Goal: Task Accomplishment & Management: Manage account settings

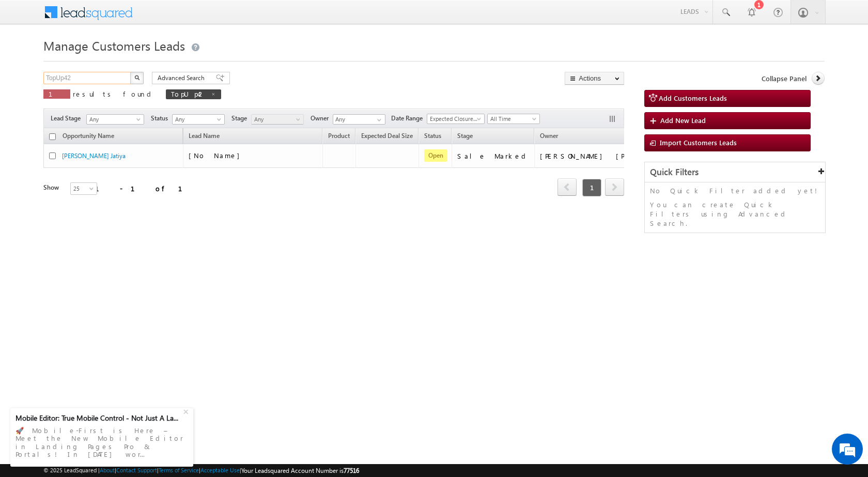
click at [97, 78] on input "TopUp42" at bounding box center [87, 78] width 88 height 12
paste input "109"
type input "TopUp109"
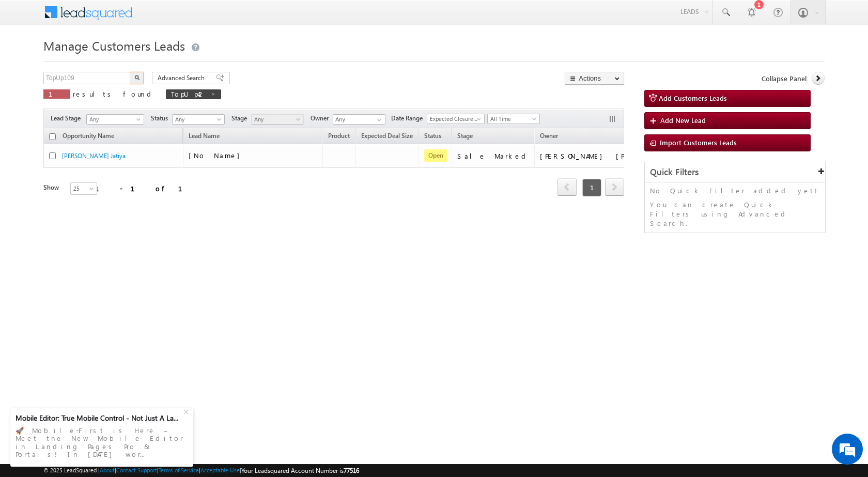
click at [140, 76] on button "button" at bounding box center [136, 78] width 13 height 12
click at [503, 319] on html "Menu [PERSON_NAME] sitar a5@ks erve." at bounding box center [434, 159] width 868 height 319
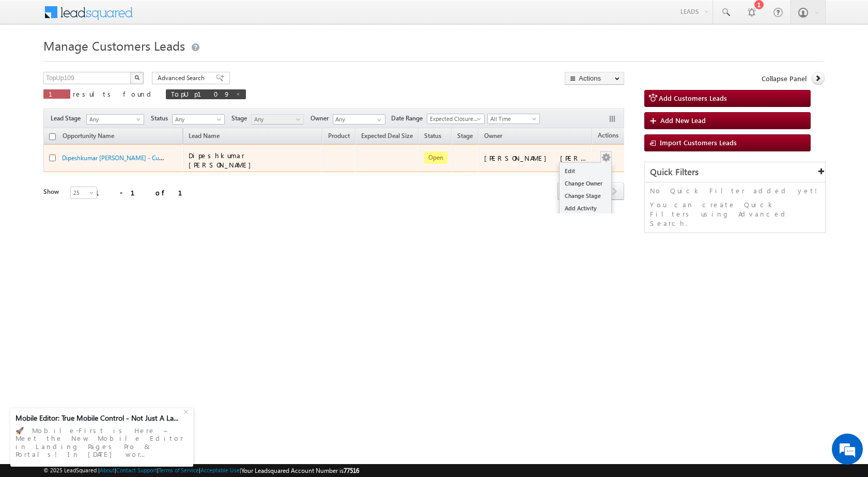
click at [601, 154] on button "button" at bounding box center [606, 157] width 10 height 10
click at [588, 165] on link "Edit" at bounding box center [585, 171] width 52 height 12
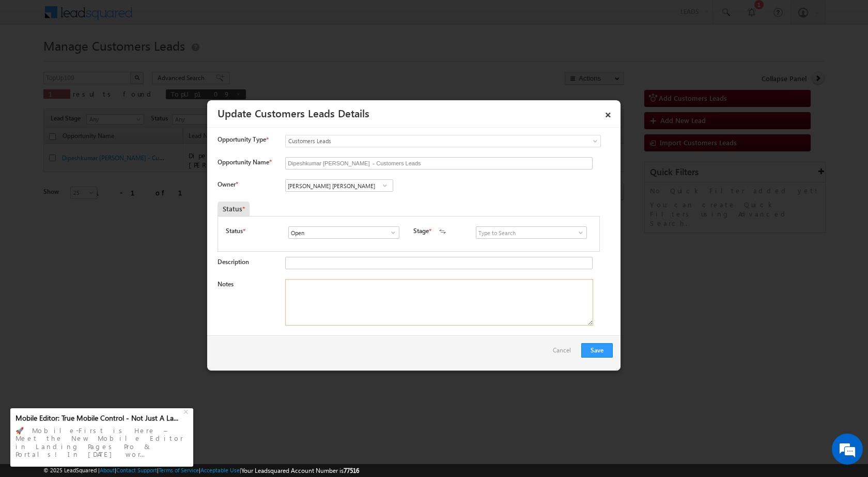
click at [363, 292] on textarea "Notes" at bounding box center [439, 302] width 308 height 46
paste textarea "[PERSON_NAME]"
paste textarea "9979735682"
type textarea "Name - [PERSON_NAME] / Mobile No - [PHONE_NUMBER] / Cust want to 5 lac Topup Lo…"
click at [344, 186] on input "[PERSON_NAME] [PERSON_NAME]" at bounding box center [339, 185] width 108 height 12
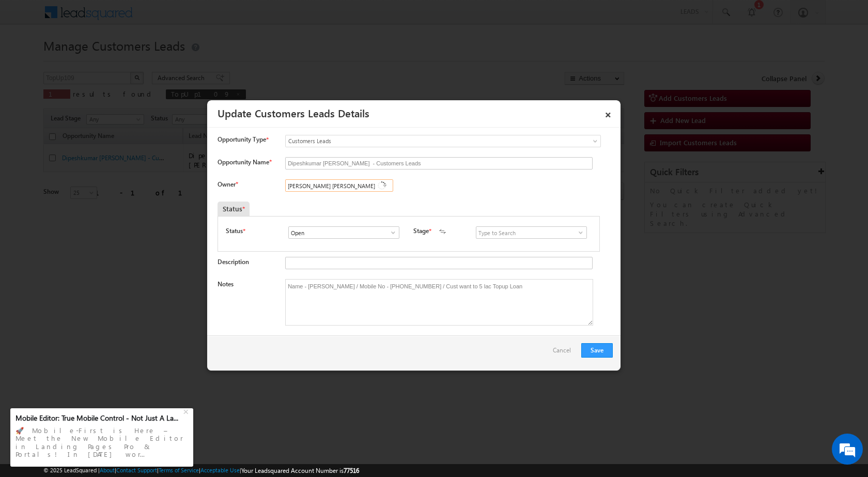
paste input "[EMAIL_ADDRESS][DOMAIN_NAME]"
click at [345, 203] on span "[EMAIL_ADDRESS][DOMAIN_NAME]" at bounding box center [335, 206] width 93 height 8
click at [384, 185] on span at bounding box center [385, 185] width 10 height 8
paste input "ae"
click at [348, 203] on ul "No results found" at bounding box center [339, 198] width 108 height 12
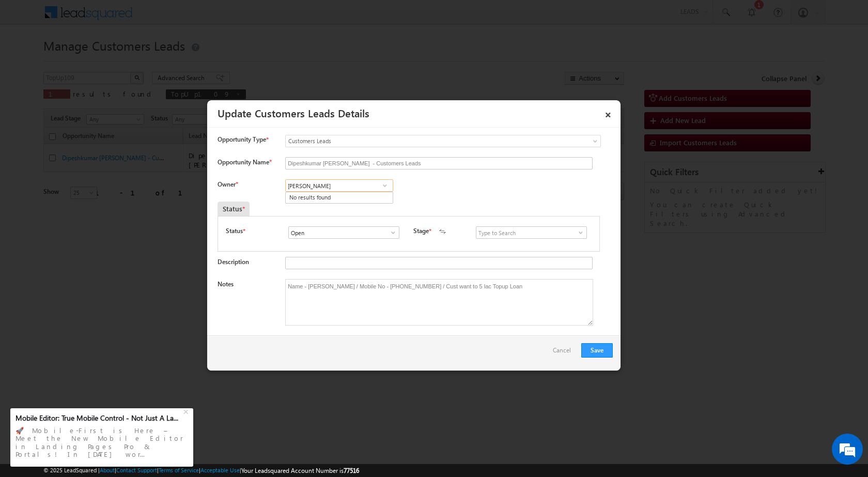
click at [371, 186] on input "[PERSON_NAME]" at bounding box center [339, 185] width 108 height 12
click at [365, 199] on link "[PERSON_NAME] [PERSON_NAME][EMAIL_ADDRESS][DOMAIN_NAME]" at bounding box center [339, 202] width 108 height 20
type input "[PERSON_NAME]"
click at [604, 351] on button "Save" at bounding box center [597, 350] width 32 height 14
click at [487, 236] on input at bounding box center [531, 232] width 111 height 12
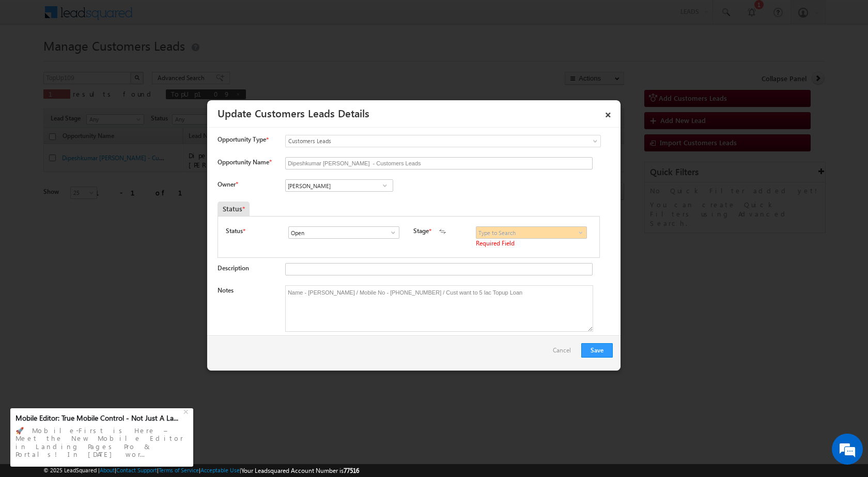
click at [579, 233] on span at bounding box center [580, 232] width 10 height 8
click at [543, 275] on link "Sales Marked" at bounding box center [531, 277] width 111 height 12
type input "Sales Marked"
click at [667, 292] on div at bounding box center [434, 238] width 868 height 477
click at [589, 349] on button "Save" at bounding box center [597, 350] width 32 height 14
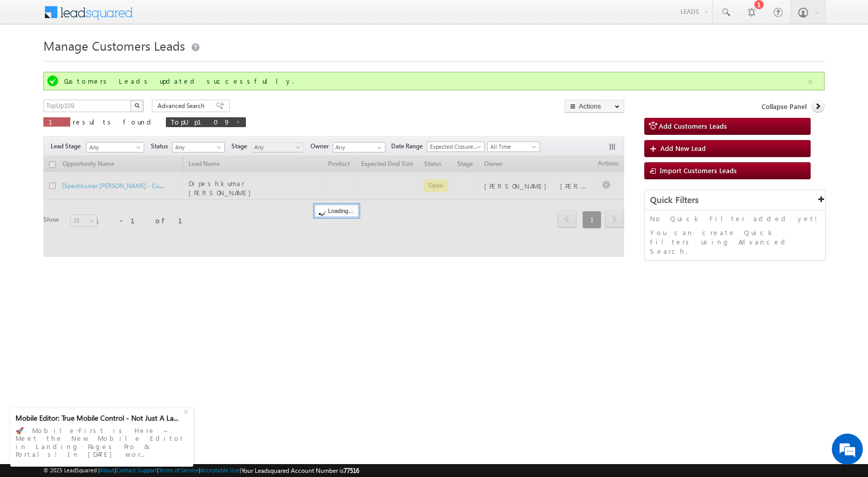
click at [282, 317] on html "Menu [PERSON_NAME] sitar a5@ks erve." at bounding box center [434, 159] width 868 height 319
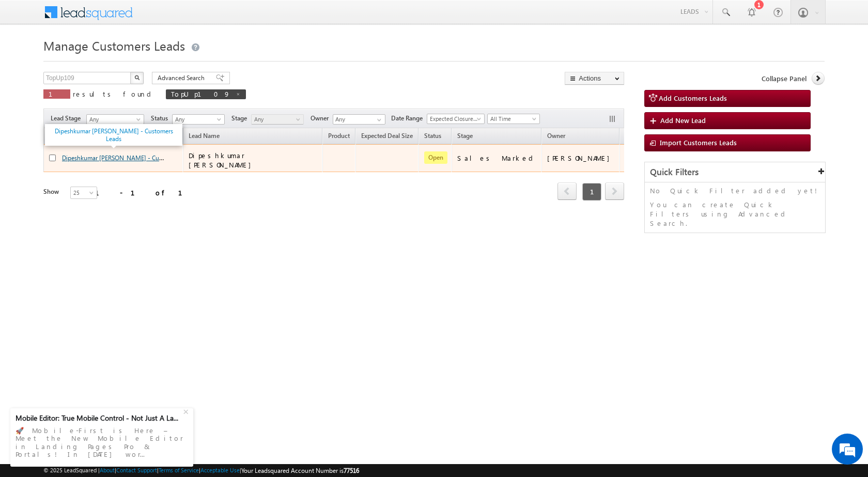
click at [112, 154] on link "Dipeshkumar [PERSON_NAME] - Customers Leads" at bounding box center [129, 157] width 135 height 9
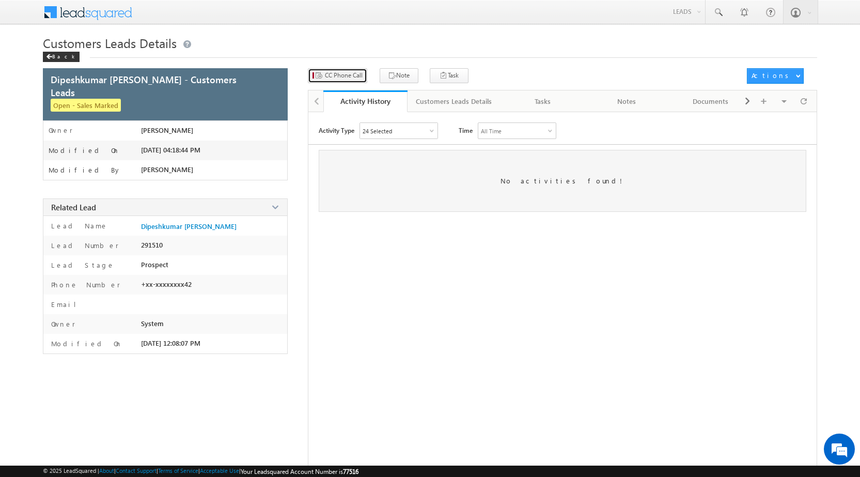
click at [332, 77] on span "CC Phone Call" at bounding box center [344, 75] width 38 height 9
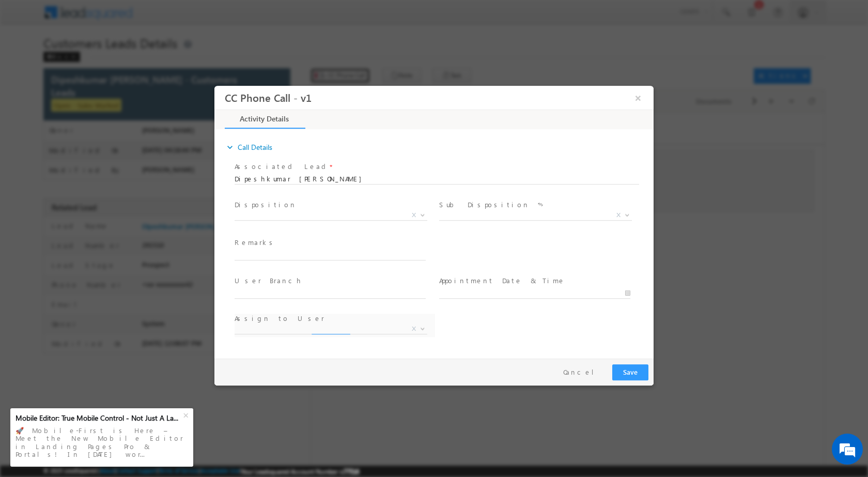
select select "[EMAIL_ADDRESS][DOMAIN_NAME]"
click at [295, 219] on span "Qualified Open Contacted Language Barrier Closed Lead Not Eligible X" at bounding box center [334, 216] width 200 height 12
click at [277, 215] on span "X" at bounding box center [330, 215] width 193 height 10
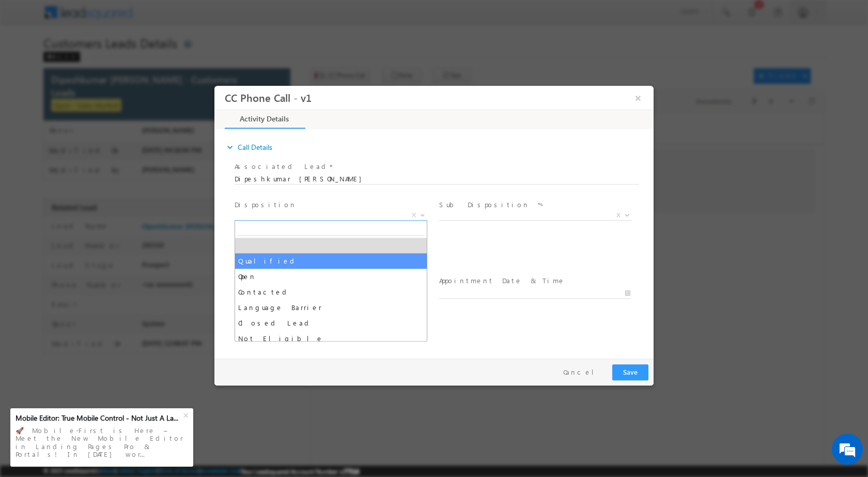
select select "Qualified"
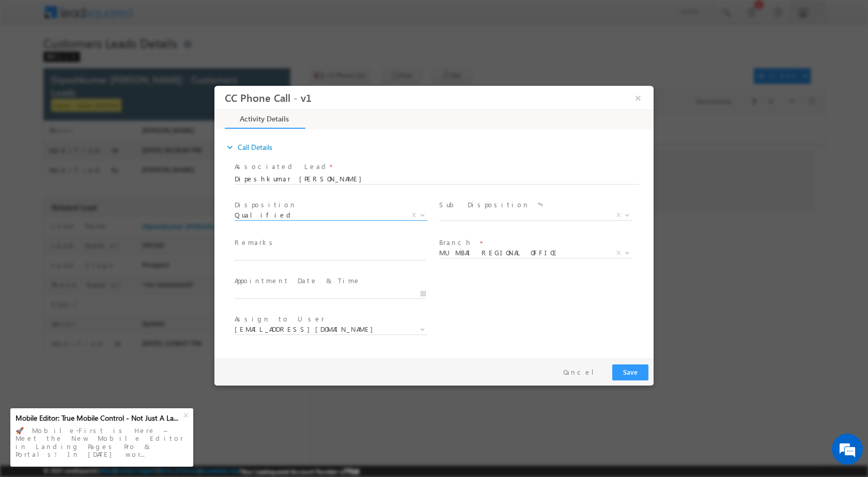
click at [435, 214] on div "Disposition * Qualified Open Contacted Language Barrier Closed Lead Not Eligibl…" at bounding box center [334, 216] width 204 height 38
click at [445, 220] on span "X" at bounding box center [535, 217] width 193 height 10
click at [451, 210] on span "X" at bounding box center [535, 215] width 193 height 10
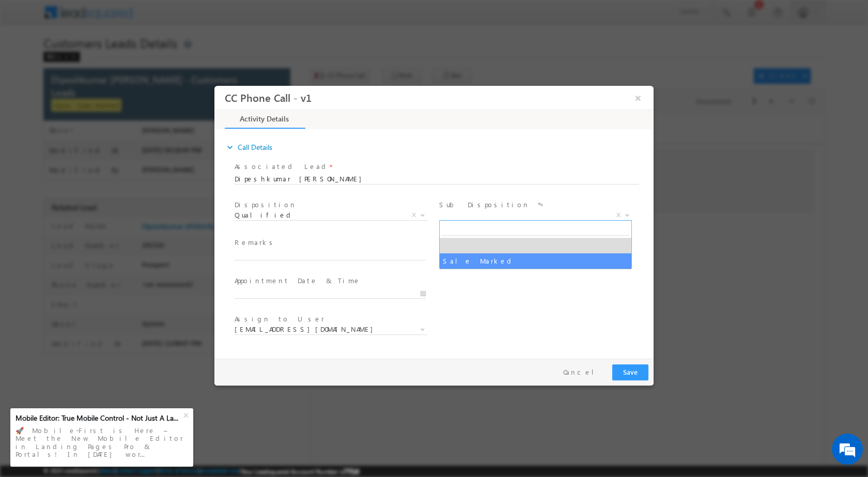
select select "Sale Marked"
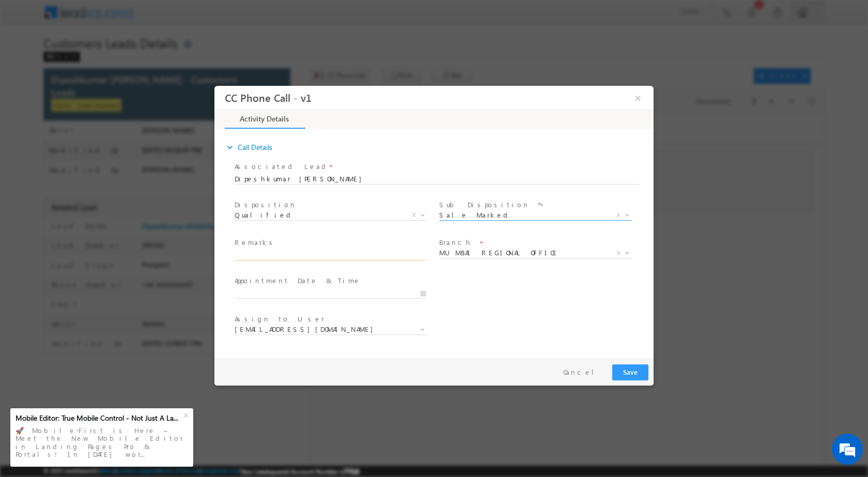
click at [243, 249] on input "text" at bounding box center [329, 254] width 191 height 10
click at [413, 254] on input "Existing Customer in Sitara / Cust pre approved offer 108380,but he want Loan m…" at bounding box center [329, 254] width 191 height 10
type input "Existing Customer in Sitara / Cust want 5Lac Topup Loan"
click at [512, 251] on span "MUMBAI REGIONAL OFFICE" at bounding box center [523, 251] width 168 height 9
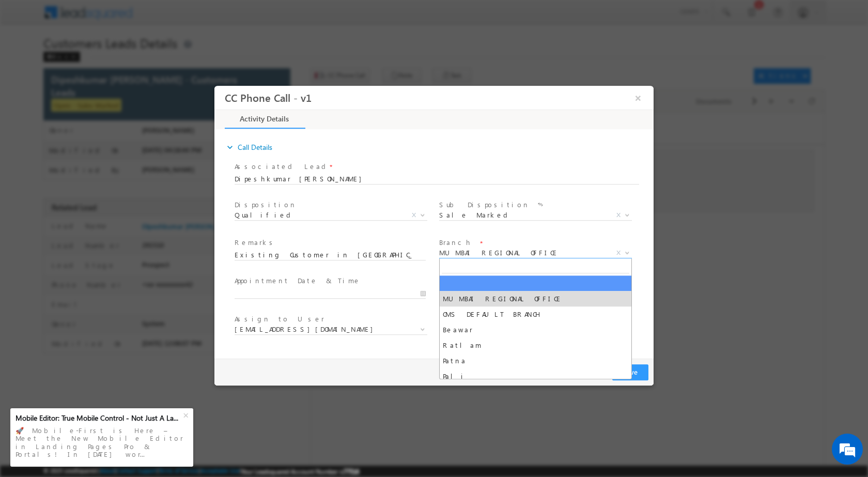
click at [495, 266] on input "search" at bounding box center [535, 266] width 187 height 13
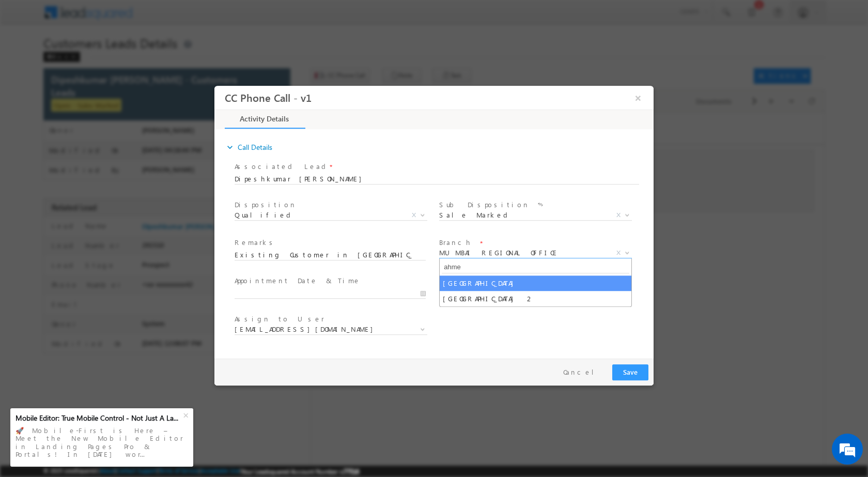
type input "ahme"
select select "[GEOGRAPHIC_DATA]"
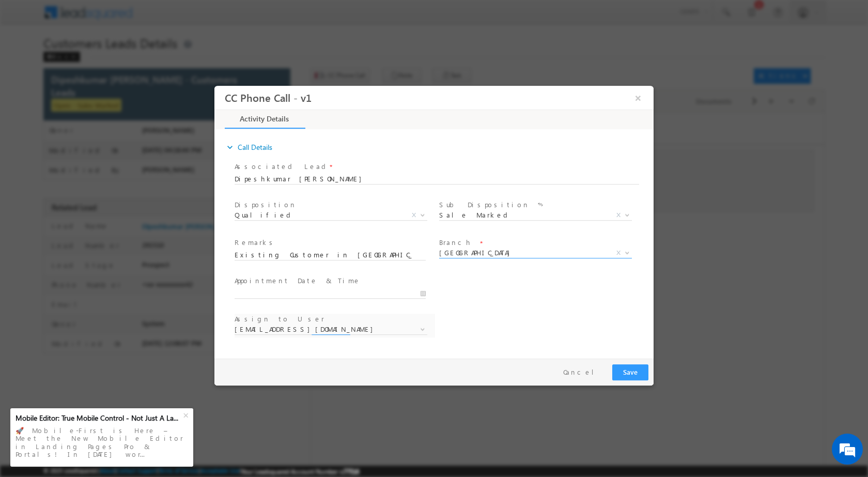
select select "manishkumar.thakor@sgrlimited.in"
click at [481, 252] on span "[GEOGRAPHIC_DATA]" at bounding box center [523, 251] width 168 height 9
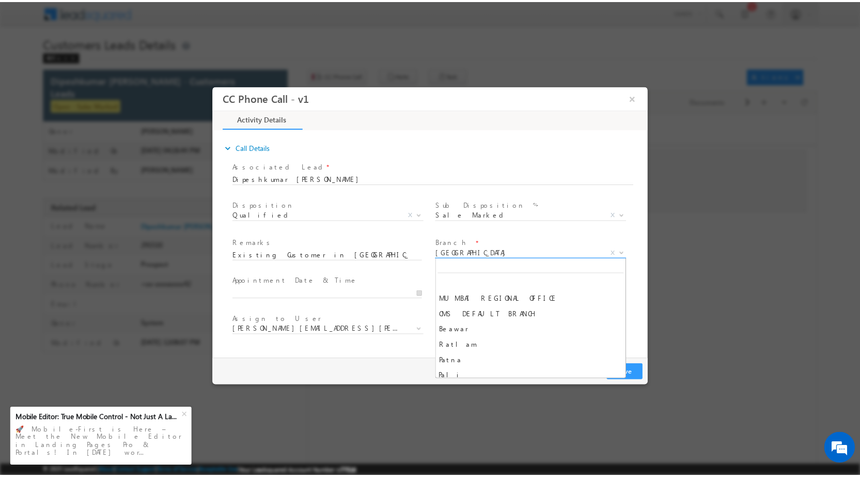
scroll to position [527, 0]
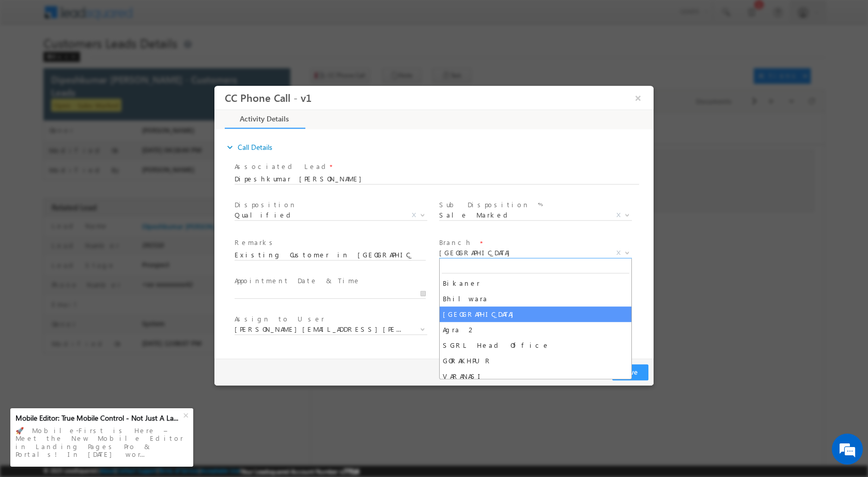
click at [400, 344] on span at bounding box center [329, 341] width 191 height 11
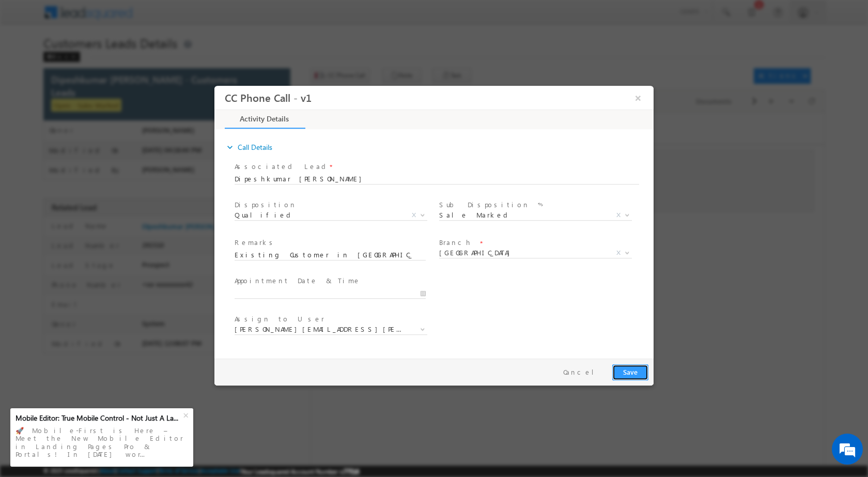
click at [635, 373] on button "Save" at bounding box center [630, 372] width 36 height 16
